Goal: Task Accomplishment & Management: Complete application form

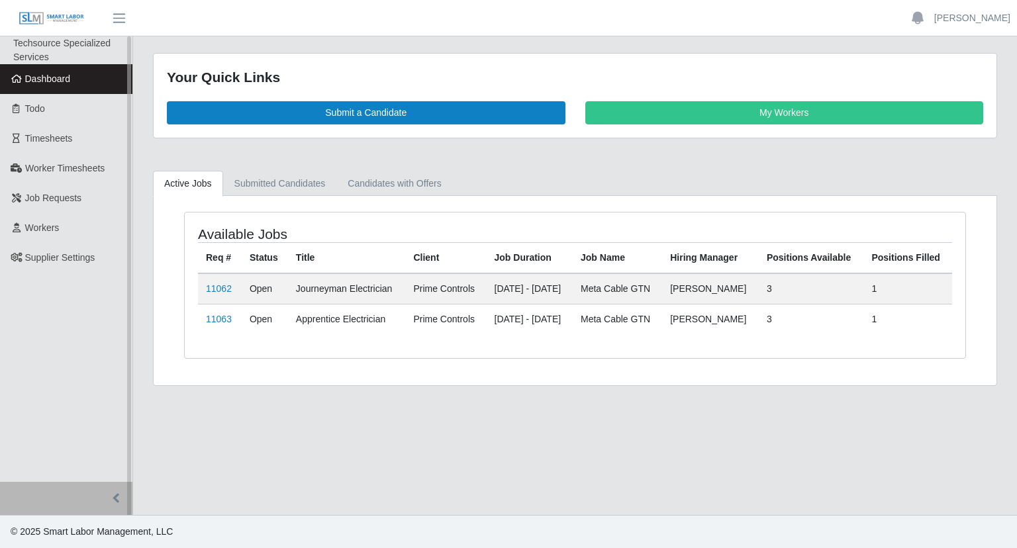
click at [42, 74] on span "Dashboard" at bounding box center [48, 78] width 46 height 11
click at [75, 231] on link "Workers" at bounding box center [66, 228] width 132 height 30
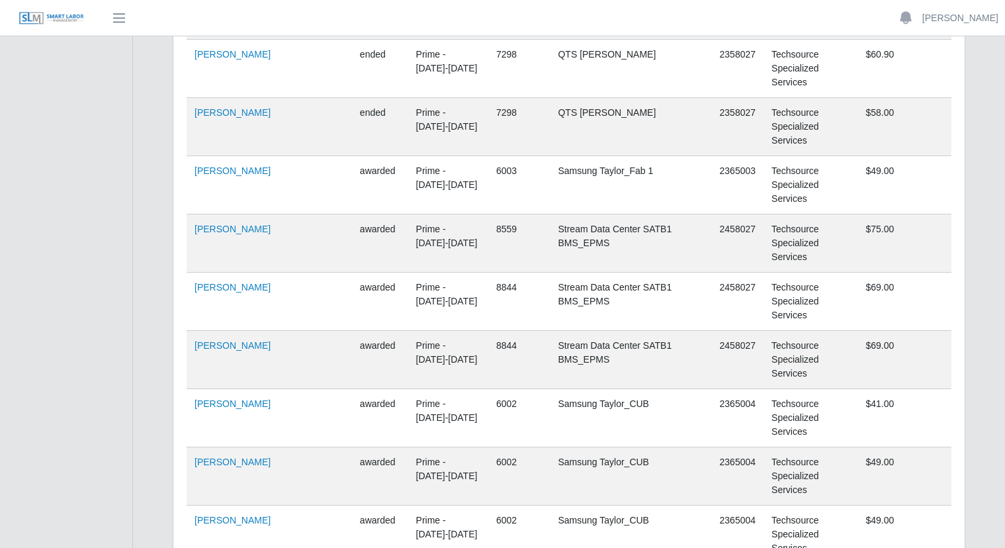
scroll to position [40416, 0]
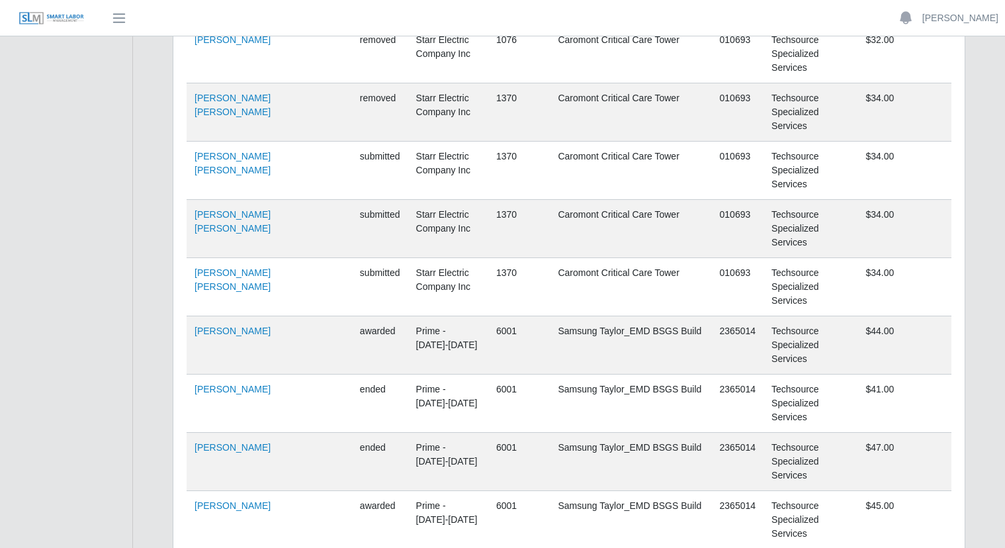
scroll to position [0, 0]
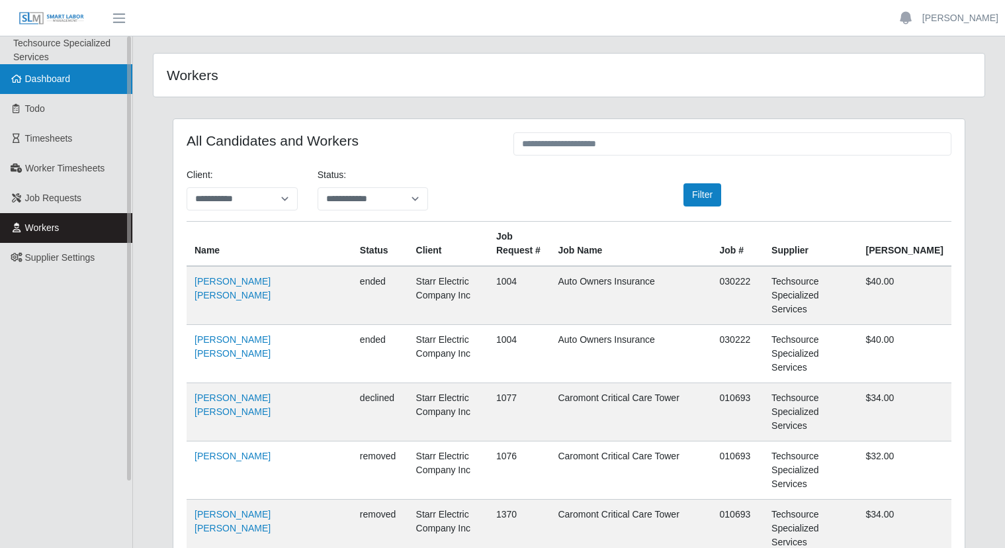
click at [53, 76] on span "Dashboard" at bounding box center [48, 78] width 46 height 11
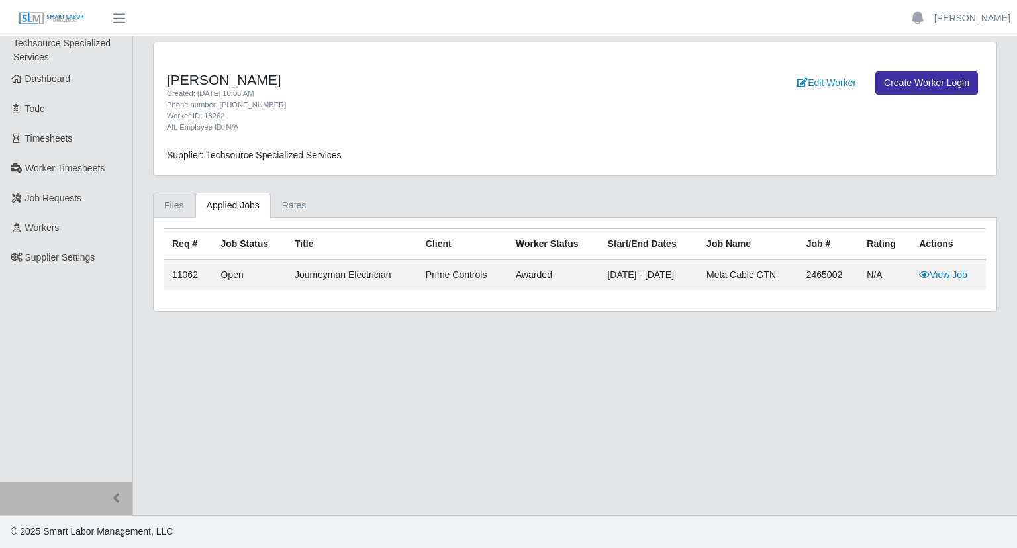
click at [156, 209] on link "Files" at bounding box center [174, 206] width 42 height 26
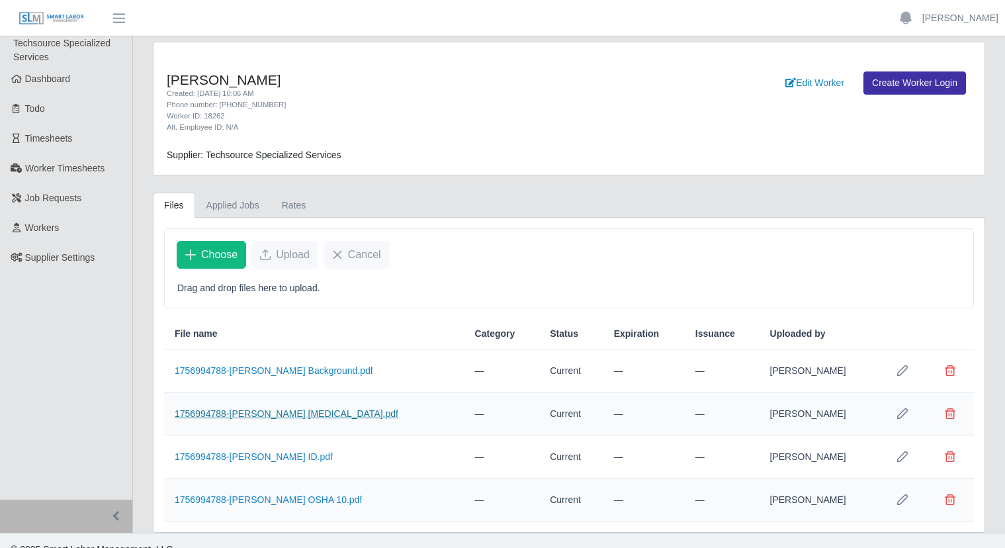
click at [299, 412] on link "1756994788-Marvin Rodriguez Drug Test.pdf" at bounding box center [287, 413] width 224 height 11
click at [220, 262] on span "Choose" at bounding box center [219, 255] width 36 height 16
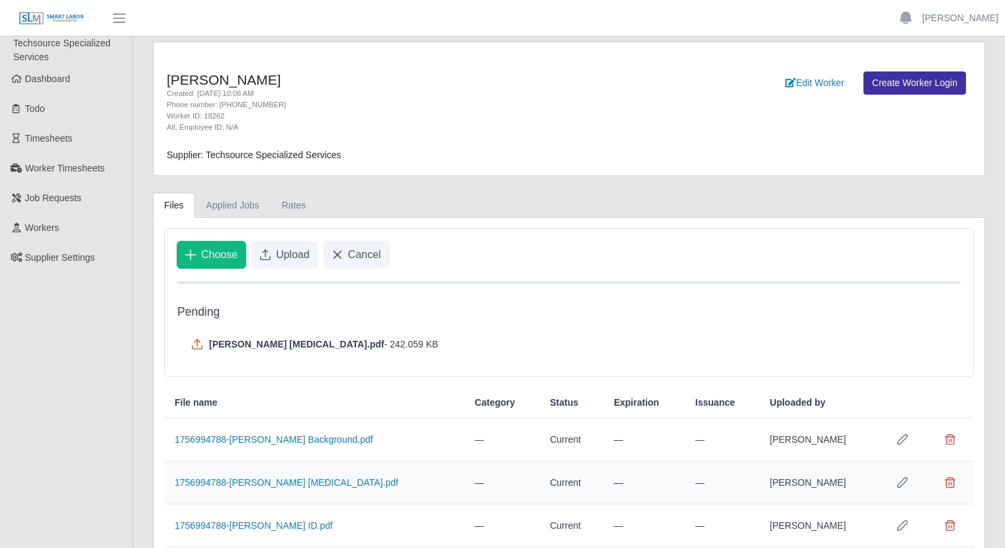
scroll to position [87, 0]
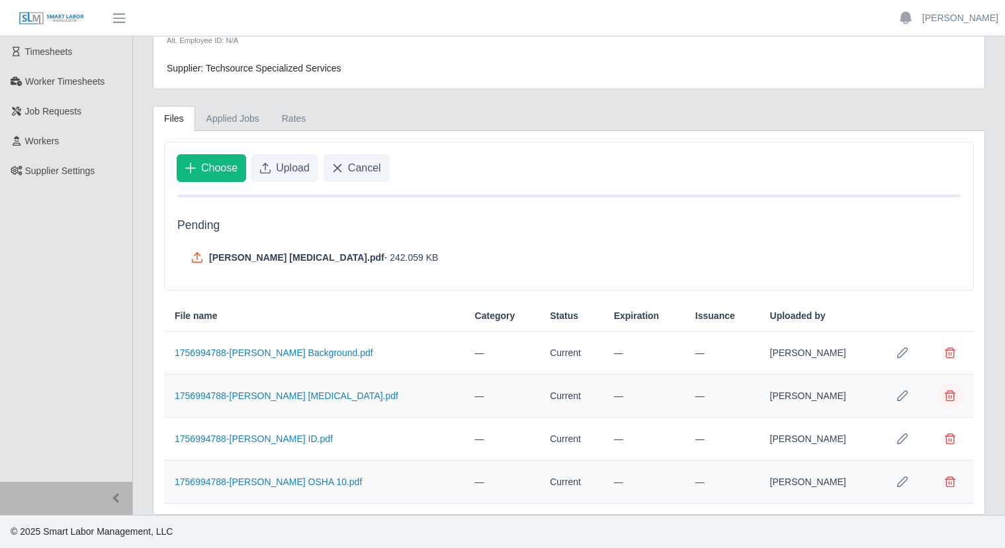
click at [955, 393] on span "Delete file" at bounding box center [950, 396] width 11 height 11
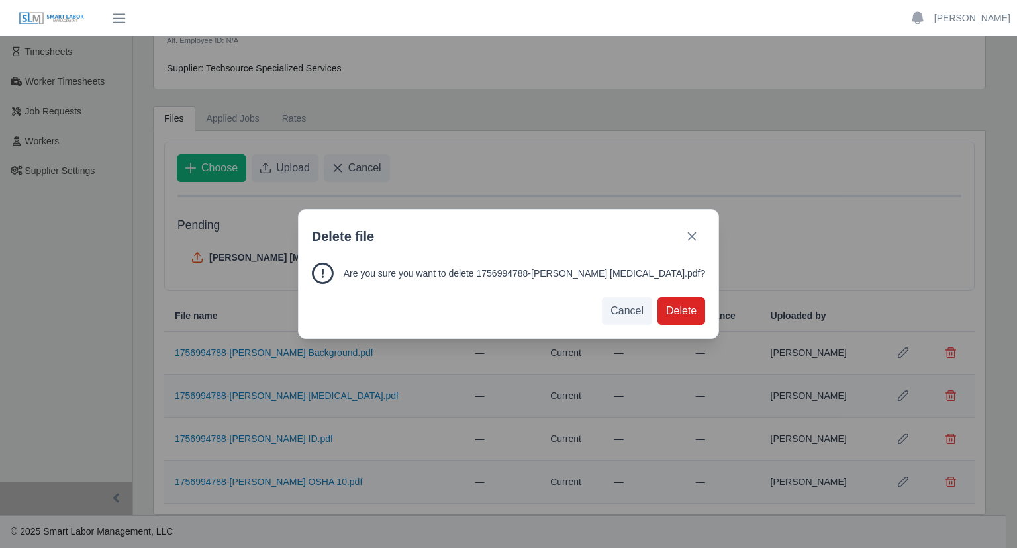
click at [666, 318] on span "Delete" at bounding box center [681, 311] width 30 height 16
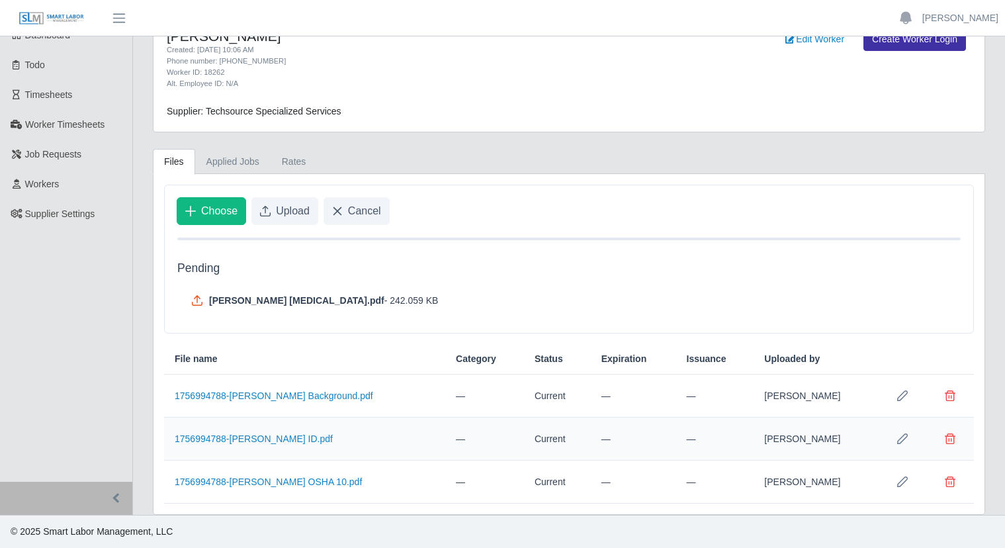
scroll to position [44, 0]
click at [278, 212] on span "Upload" at bounding box center [293, 211] width 34 height 16
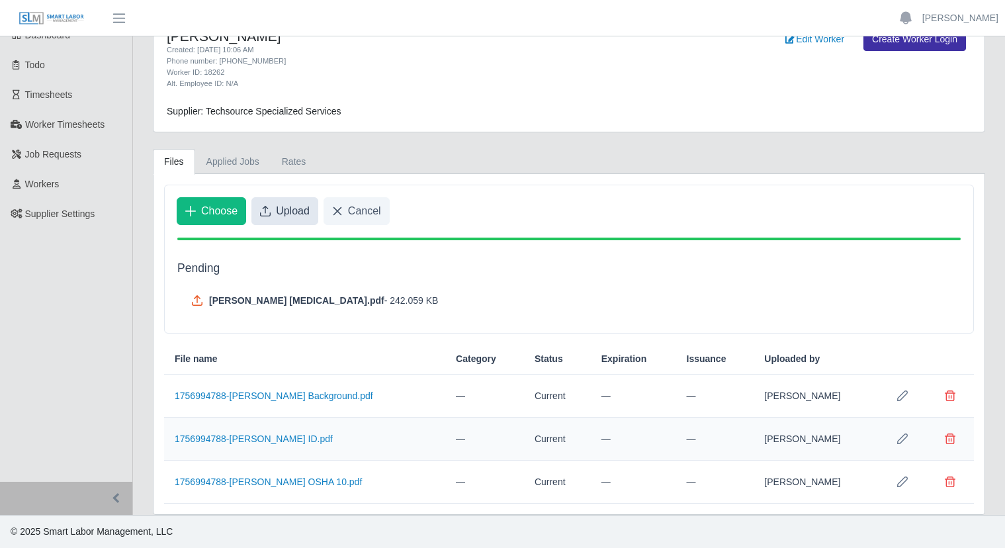
scroll to position [0, 0]
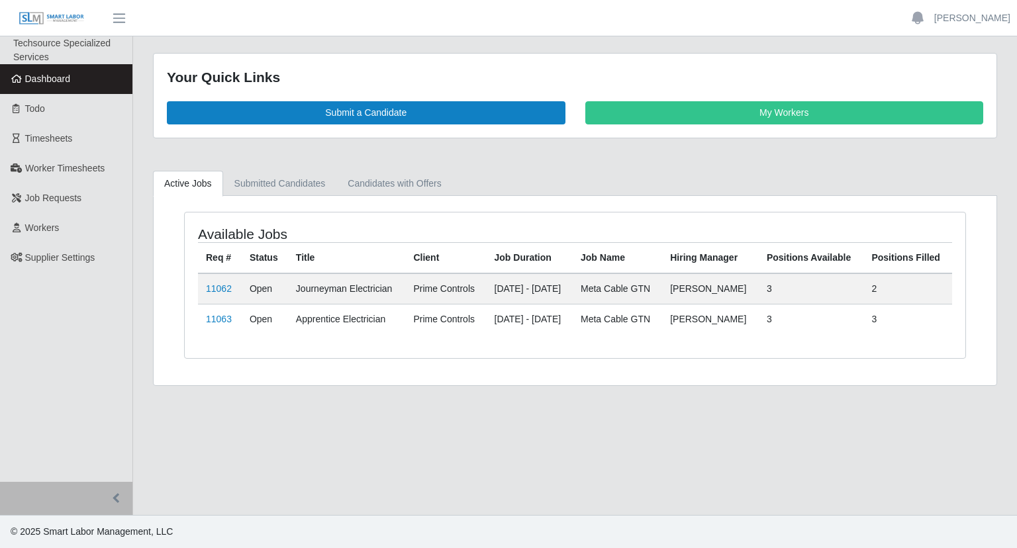
click at [222, 296] on td "11062" at bounding box center [220, 288] width 44 height 31
click at [222, 289] on link "11062" at bounding box center [219, 288] width 26 height 11
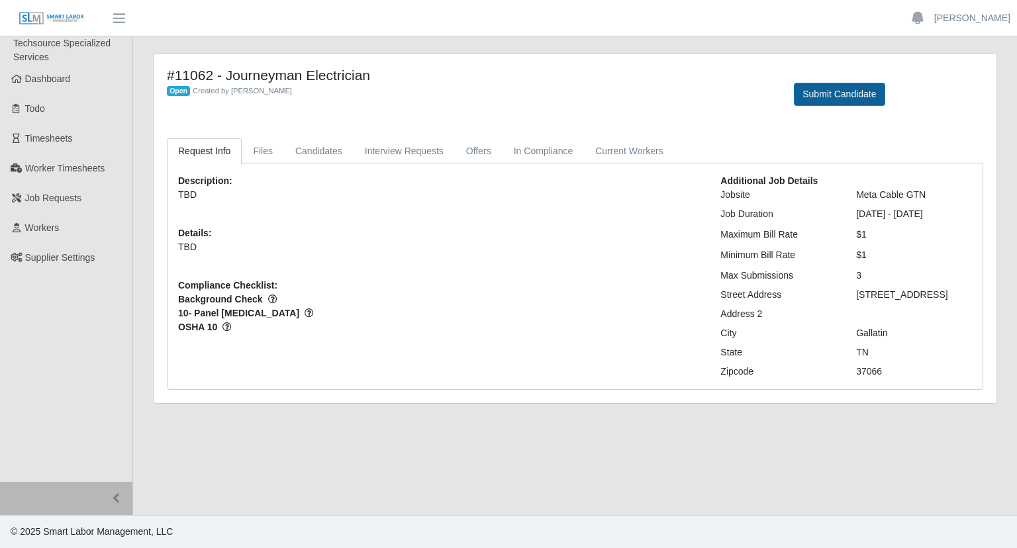
click at [823, 83] on div "Submit Candidate" at bounding box center [888, 86] width 209 height 39
click at [827, 93] on button "Submit Candidate" at bounding box center [839, 94] width 91 height 23
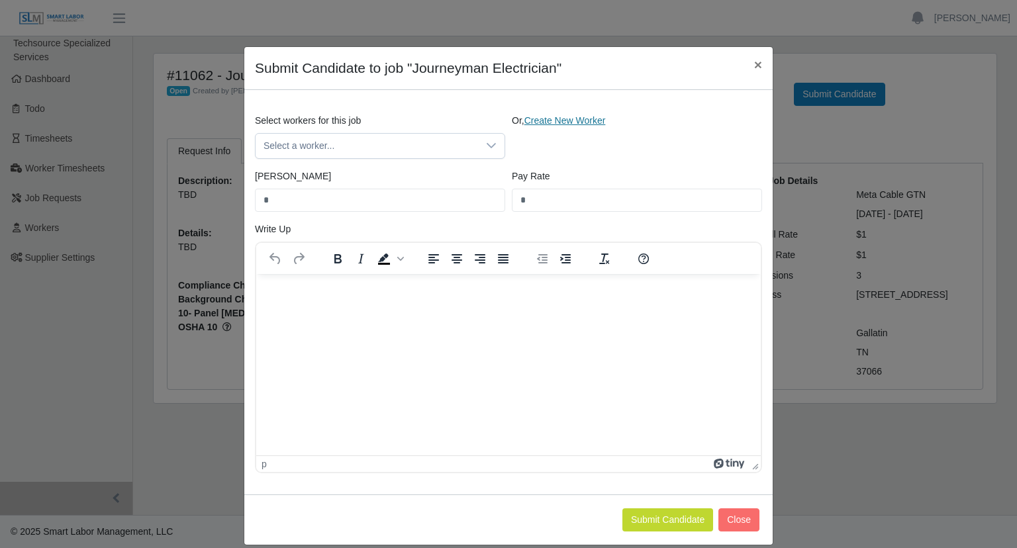
click at [583, 121] on link "Create New Worker" at bounding box center [564, 120] width 81 height 11
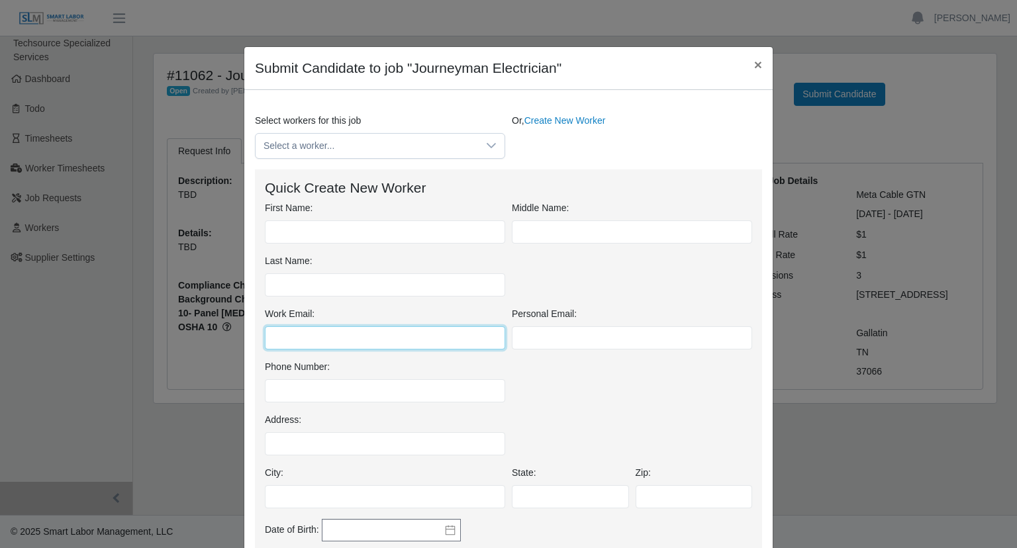
click at [322, 341] on input "Work Email:" at bounding box center [385, 337] width 240 height 23
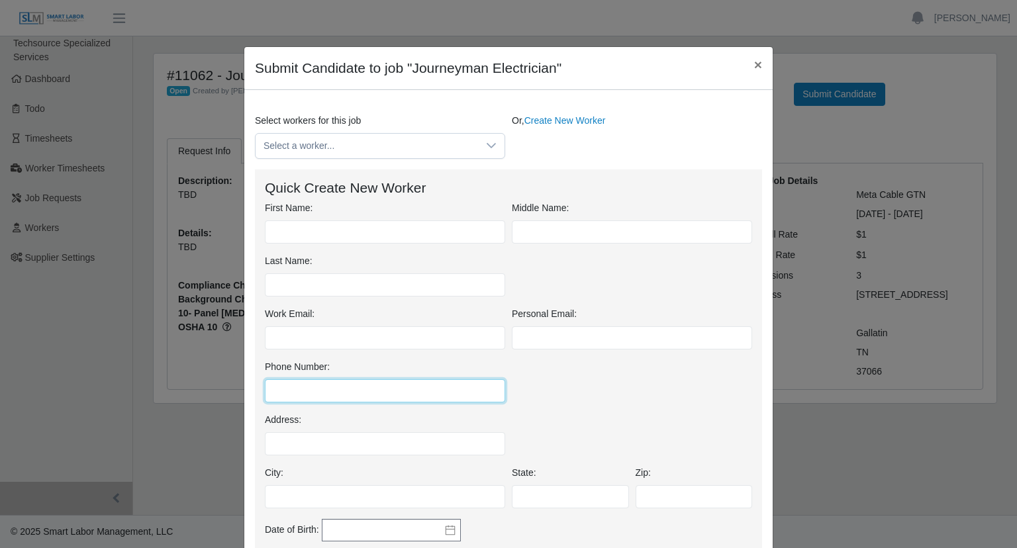
click at [319, 381] on input "Phone Number:" at bounding box center [385, 390] width 240 height 23
paste input "**********"
type input "**********"
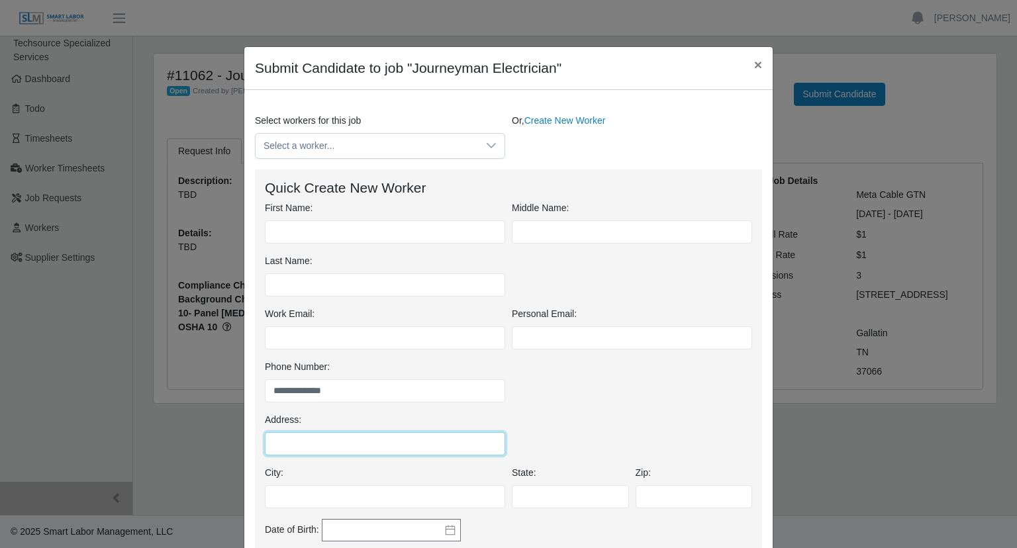
click at [342, 439] on input "Address:" at bounding box center [385, 443] width 240 height 23
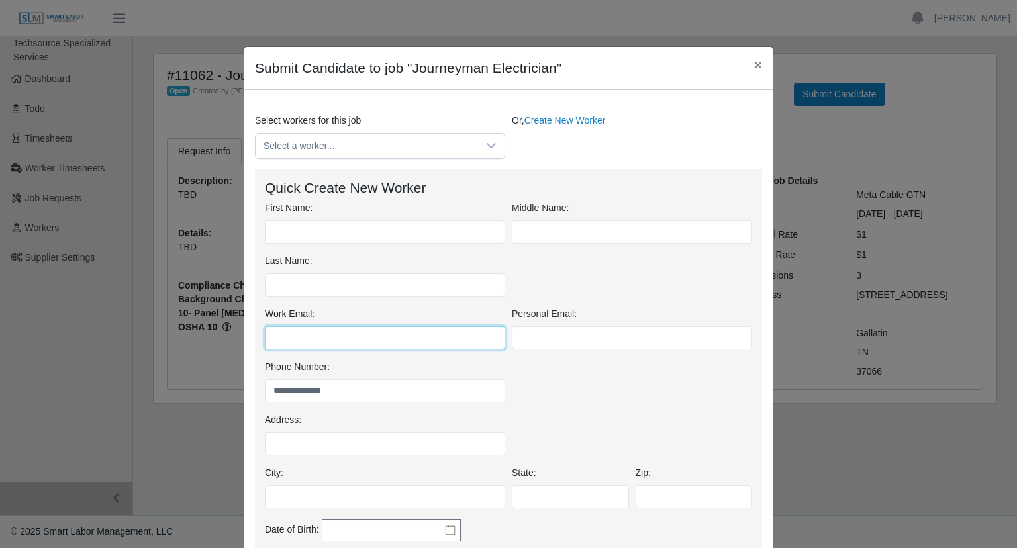
click at [341, 338] on input "Work Email:" at bounding box center [385, 337] width 240 height 23
paste input "**********"
type input "**********"
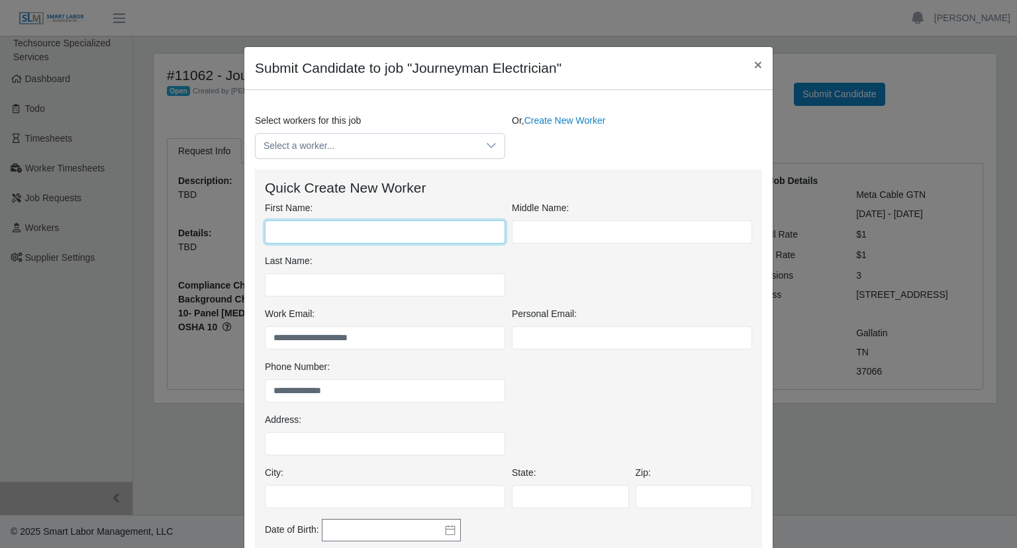
click at [304, 228] on input "First Name:" at bounding box center [385, 231] width 240 height 23
type input "****"
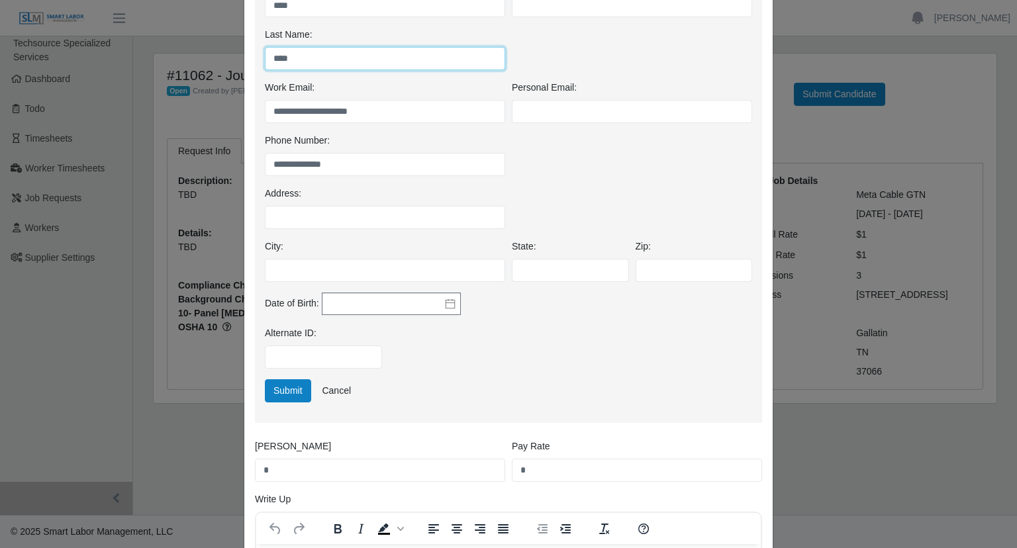
scroll to position [227, 0]
type input "****"
click at [291, 381] on button "Submit" at bounding box center [288, 390] width 46 height 23
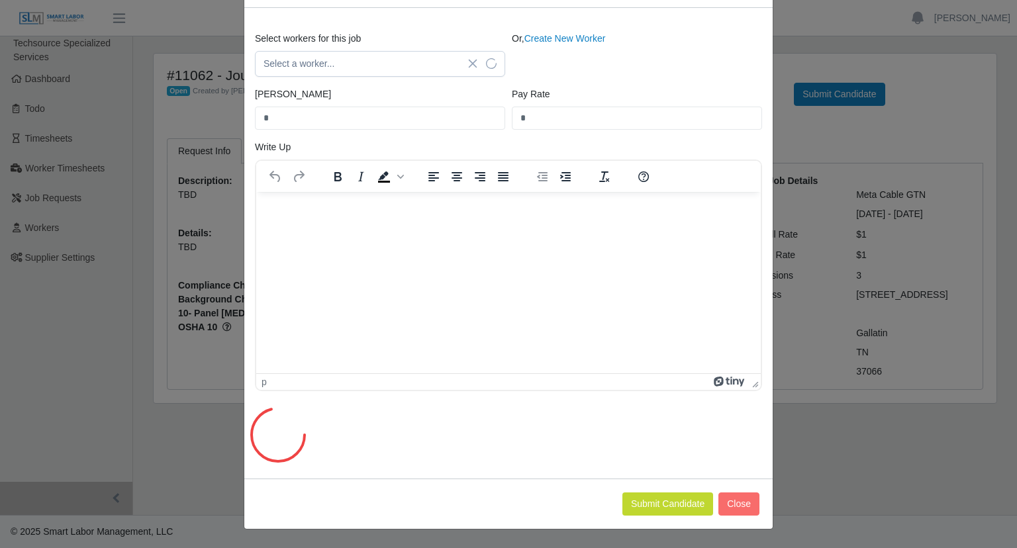
scroll to position [0, 0]
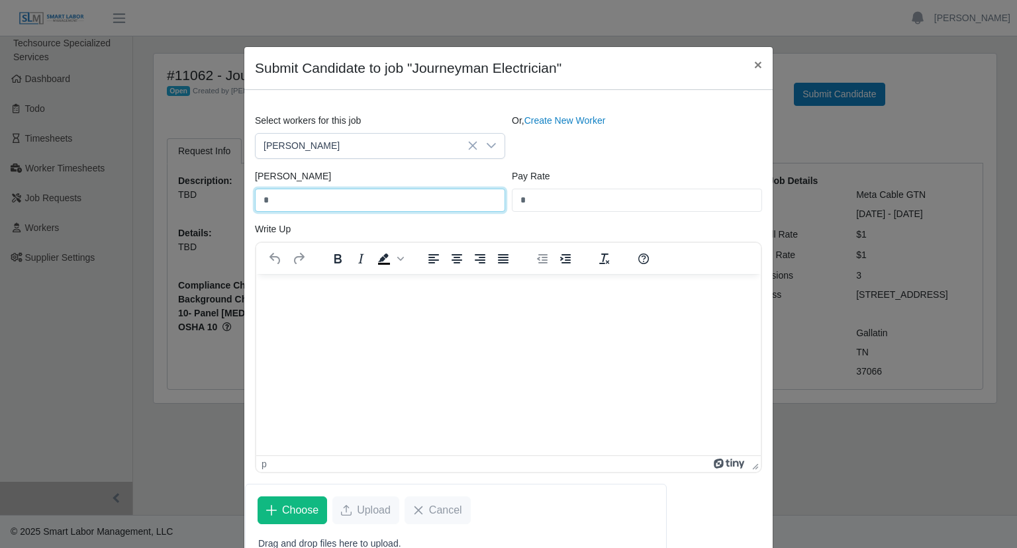
click at [281, 209] on input "*" at bounding box center [380, 200] width 250 height 23
type input "**"
click at [394, 309] on html at bounding box center [508, 291] width 504 height 36
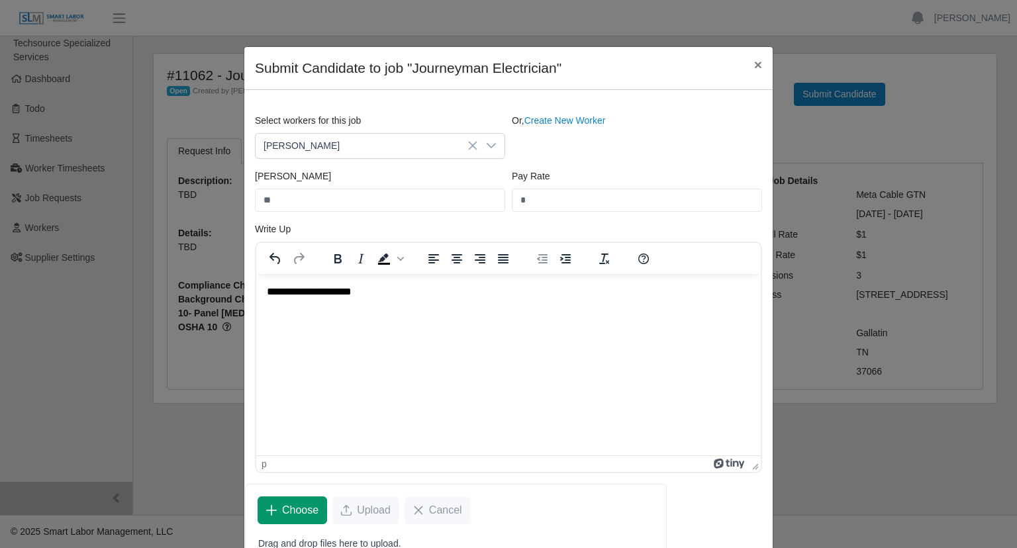
click at [285, 498] on button "Choose" at bounding box center [292, 510] width 70 height 28
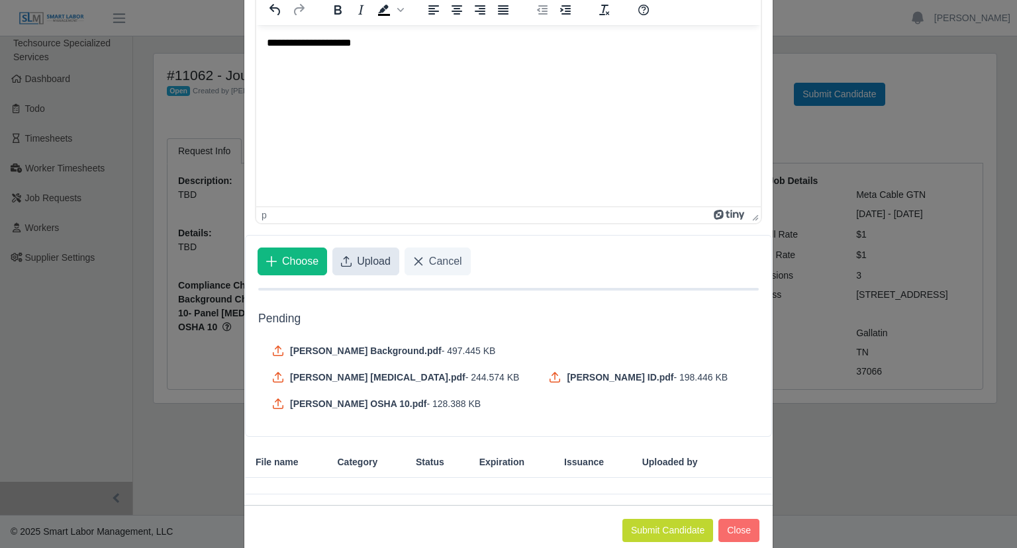
click at [364, 267] on span "Upload" at bounding box center [374, 262] width 34 height 16
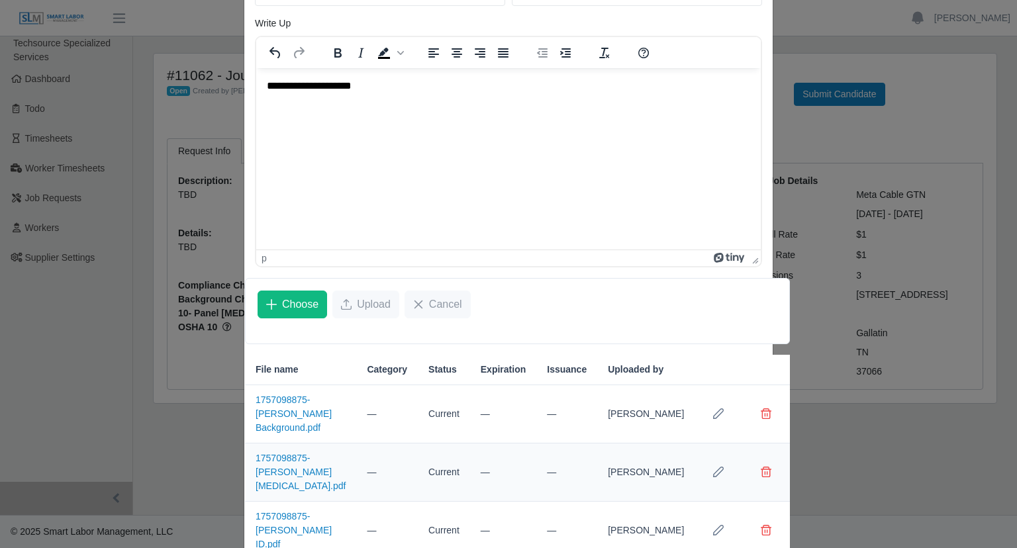
scroll to position [314, 0]
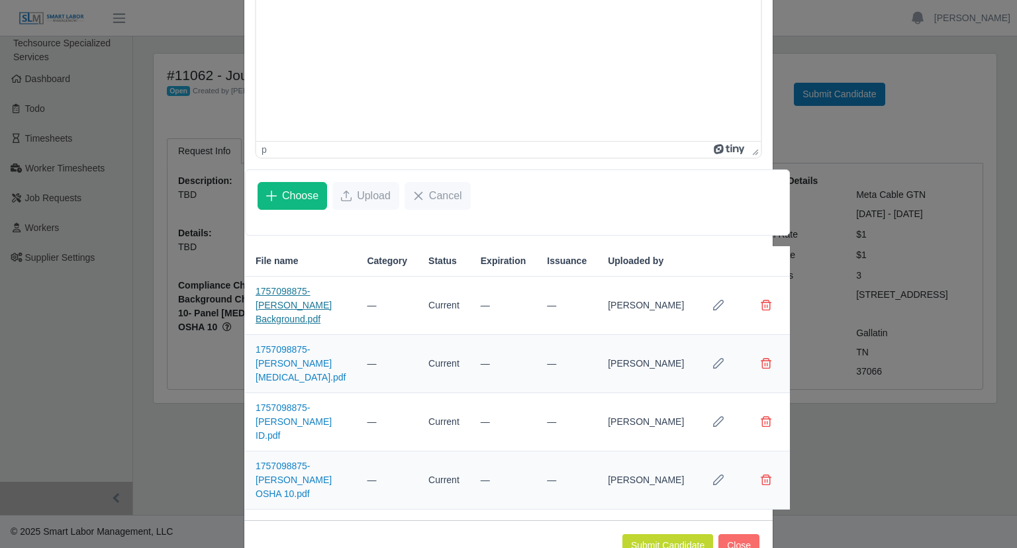
click at [309, 314] on link "1757098875-Gary Soto Background.pdf" at bounding box center [294, 305] width 76 height 38
click at [314, 354] on link "1757098875-Gary Soto Drug Test.pdf" at bounding box center [301, 363] width 90 height 38
click at [304, 402] on td "1757098875-Gary Soto ID.pdf" at bounding box center [300, 422] width 111 height 58
click at [313, 402] on link "1757098875-Gary Soto ID.pdf" at bounding box center [294, 421] width 76 height 38
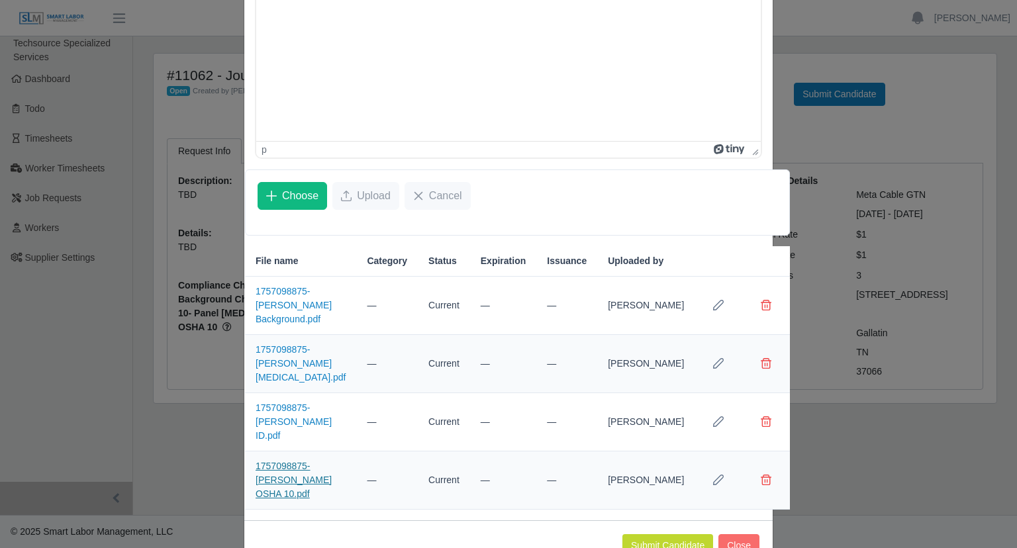
click at [291, 461] on link "1757098875-Gary Soto OSHA 10.pdf" at bounding box center [294, 480] width 76 height 38
click at [642, 534] on button "Submit Candidate" at bounding box center [667, 545] width 91 height 23
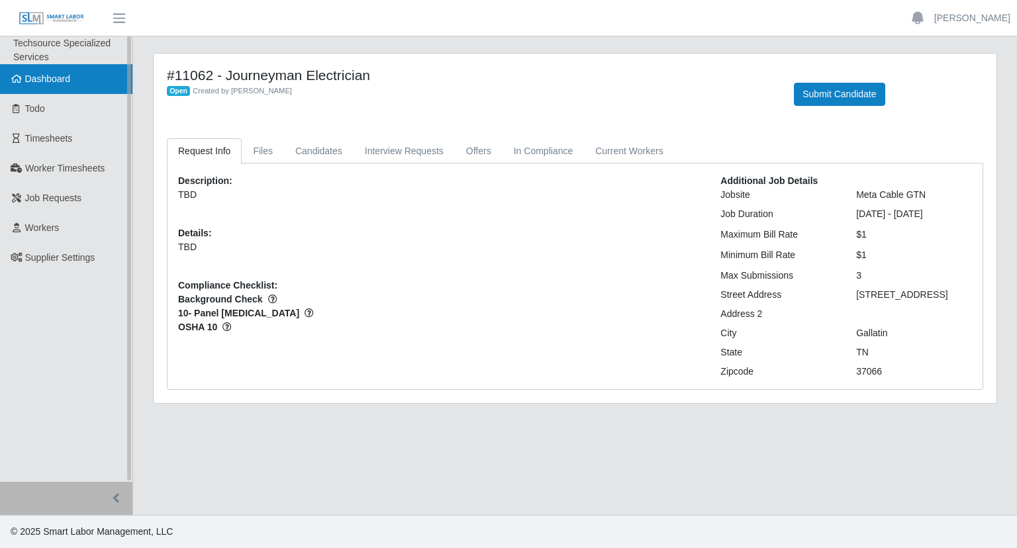
click at [44, 83] on span "Dashboard" at bounding box center [48, 78] width 46 height 11
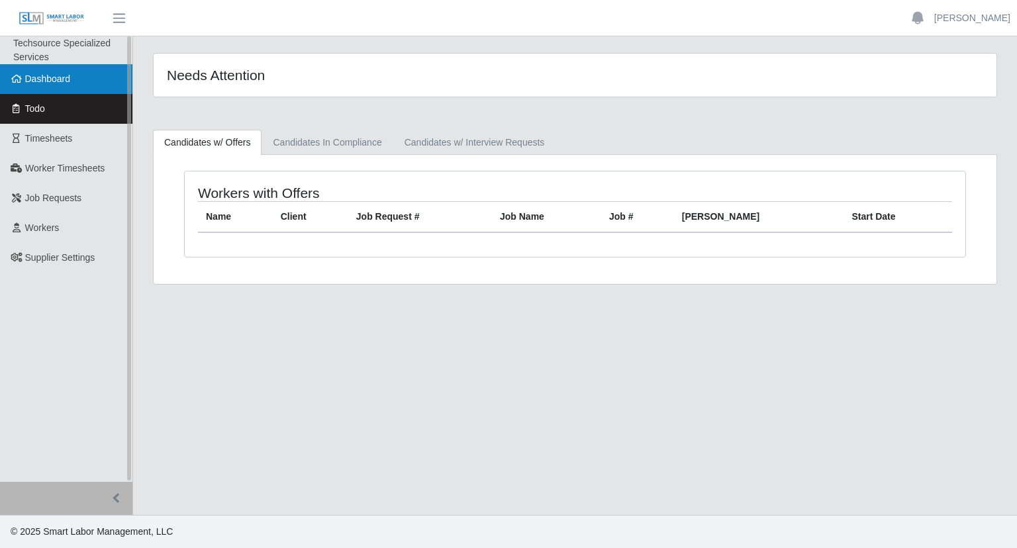
click at [38, 83] on span "Dashboard" at bounding box center [48, 78] width 46 height 11
